Goal: Task Accomplishment & Management: Manage account settings

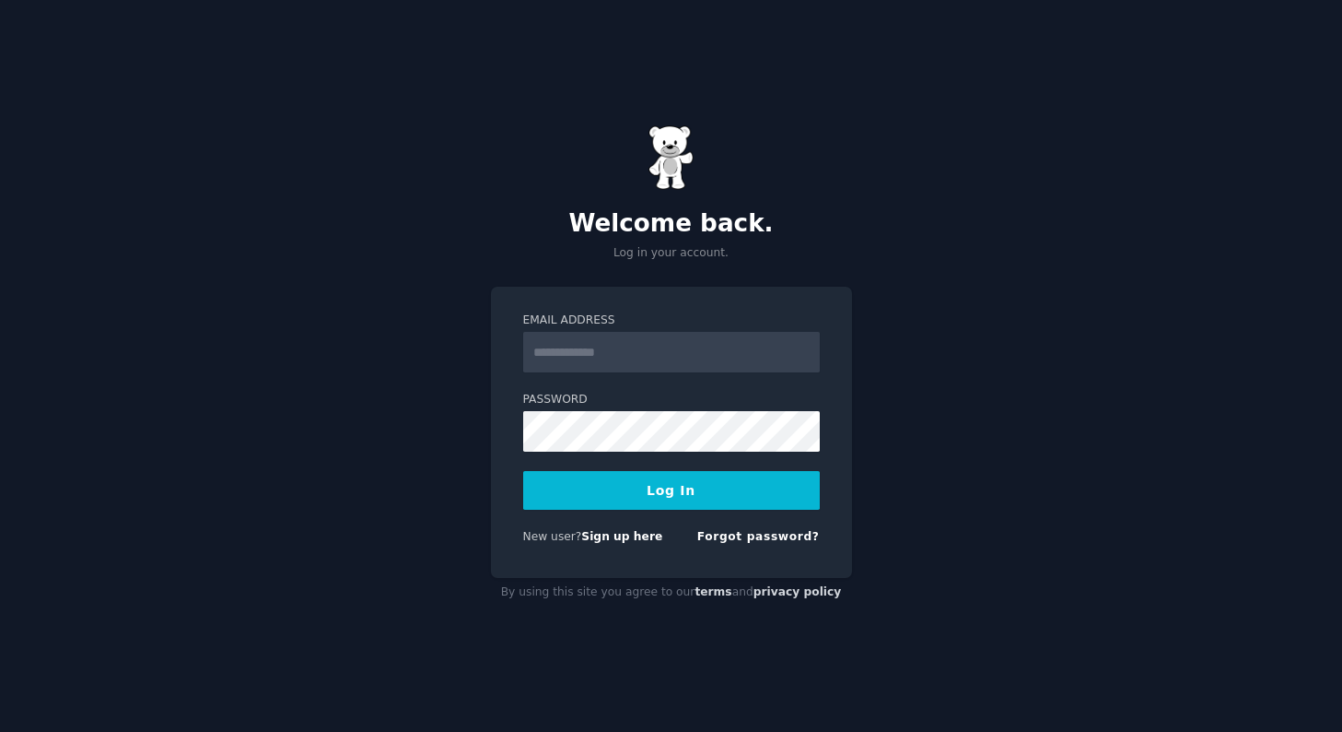
click at [624, 348] on input "Email Address" at bounding box center [671, 352] width 297 height 41
type input "**********"
click at [705, 406] on label "Password" at bounding box center [671, 400] width 297 height 17
click at [862, 29] on div "Welcome back. Log in your account. Email Address Password Log In New user? Sign…" at bounding box center [671, 366] width 1342 height 732
